Goal: Find specific page/section: Find specific page/section

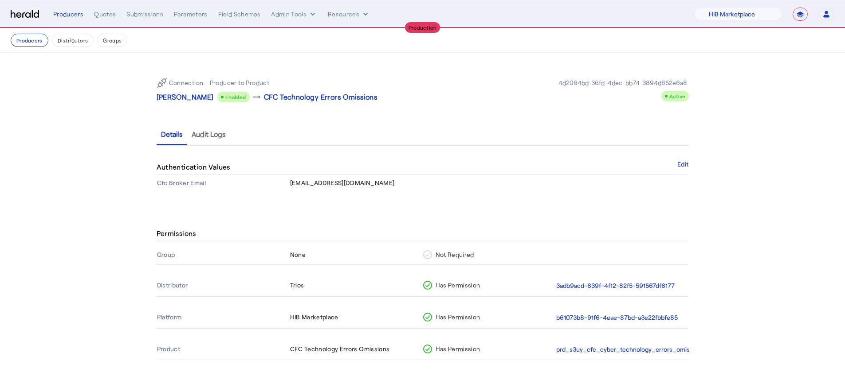
select select "pfm_a9p2_hib_marketplace"
select select "**********"
click at [734, 16] on select "1Fort Affinity Risk [PERSON_NAME] [PERSON_NAME] CRC Campus Coverage Citadel Fif…" at bounding box center [738, 14] width 88 height 13
select select "pfm_z9k1_growthmill"
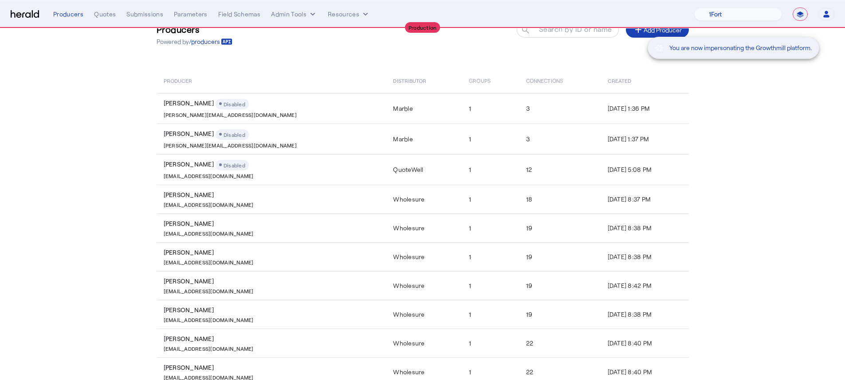
scroll to position [106, 0]
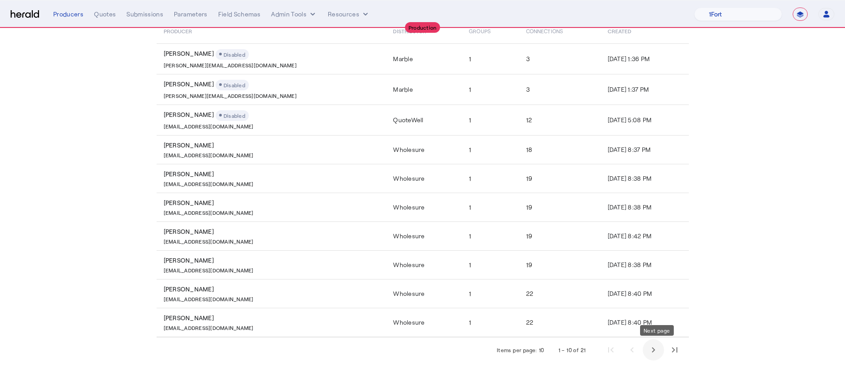
click at [661, 352] on span "Next page" at bounding box center [652, 350] width 21 height 21
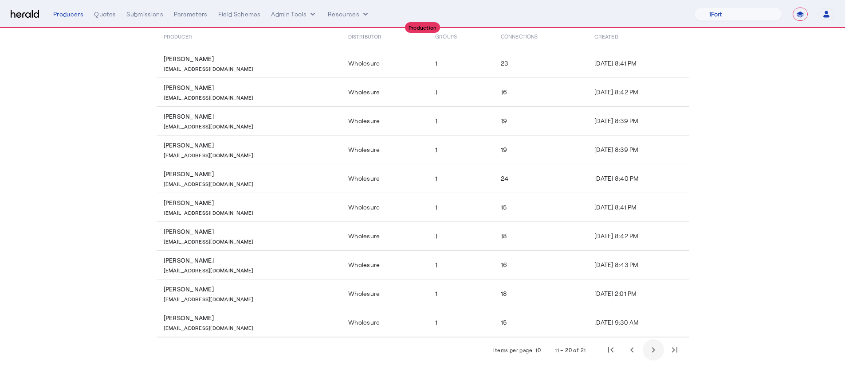
scroll to position [100, 0]
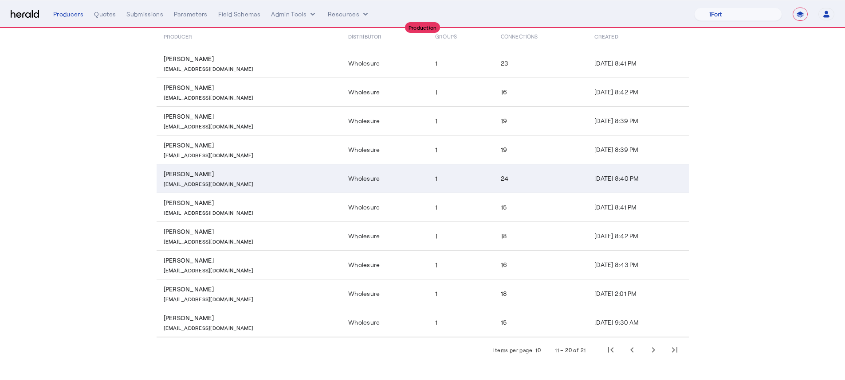
click at [537, 186] on td "24" at bounding box center [540, 178] width 94 height 29
